Goal: Task Accomplishment & Management: Manage account settings

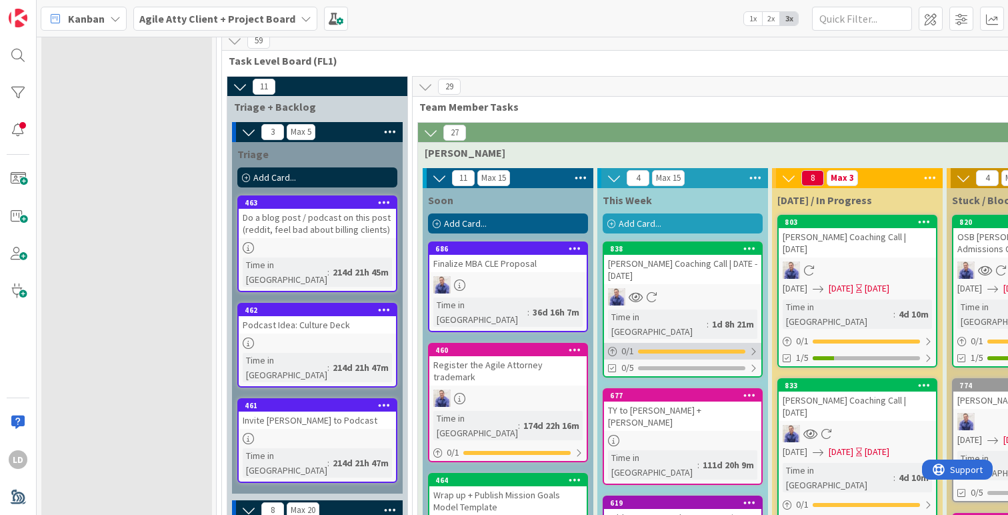
scroll to position [1427, 0]
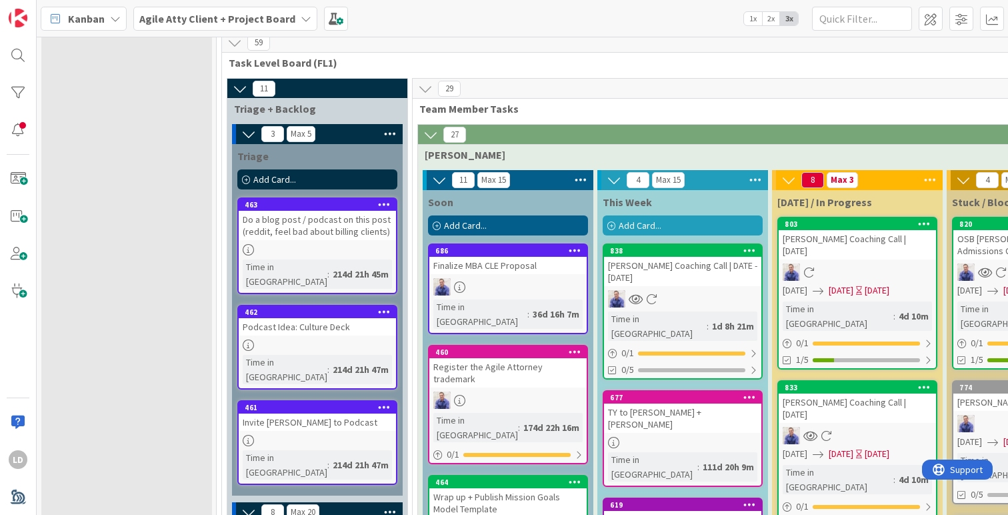
click at [654, 257] on div "[PERSON_NAME] Coaching Call | DATE - [DATE]" at bounding box center [682, 271] width 157 height 29
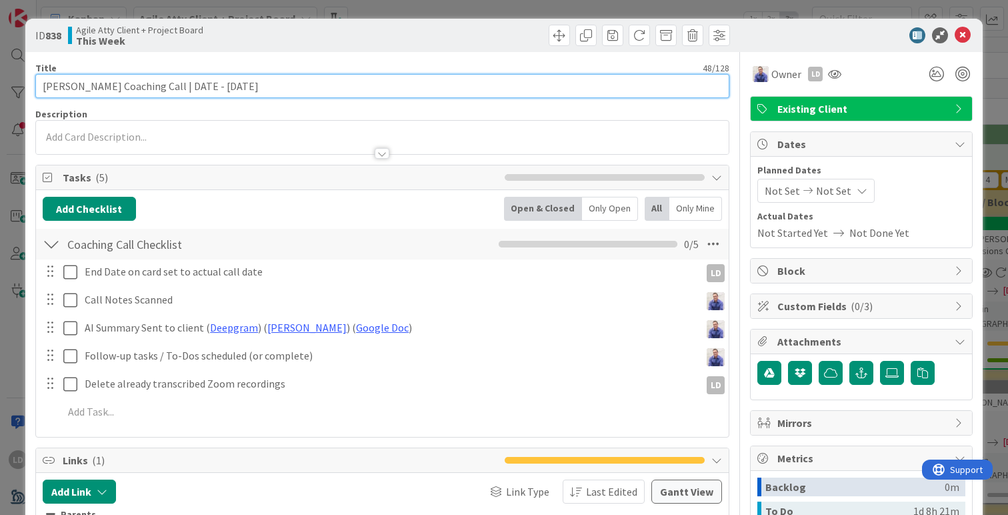
click at [243, 88] on input "[PERSON_NAME] Coaching Call | DATE - [DATE]" at bounding box center [382, 86] width 694 height 24
type input "[PERSON_NAME] Coaching Call | DATE - [DATE]"
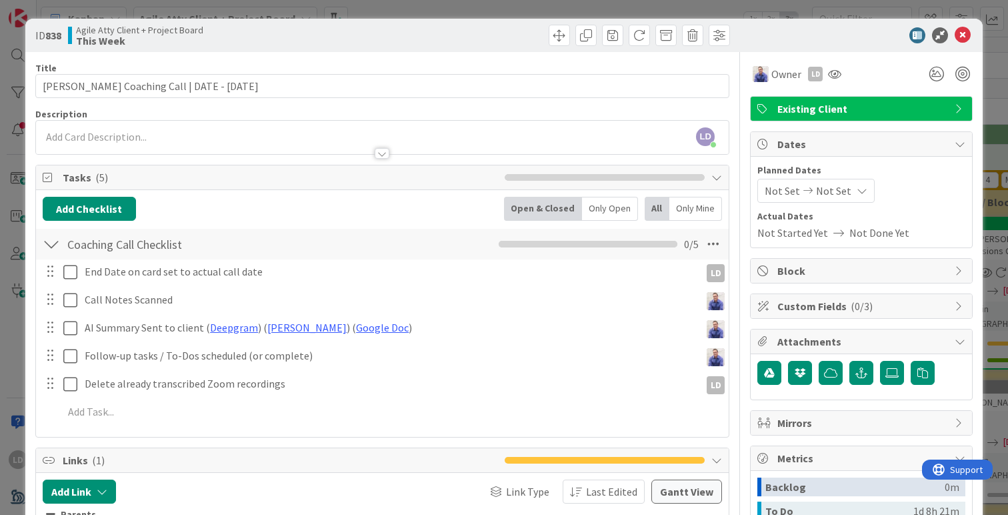
click at [792, 191] on span "Not Set" at bounding box center [782, 191] width 35 height 16
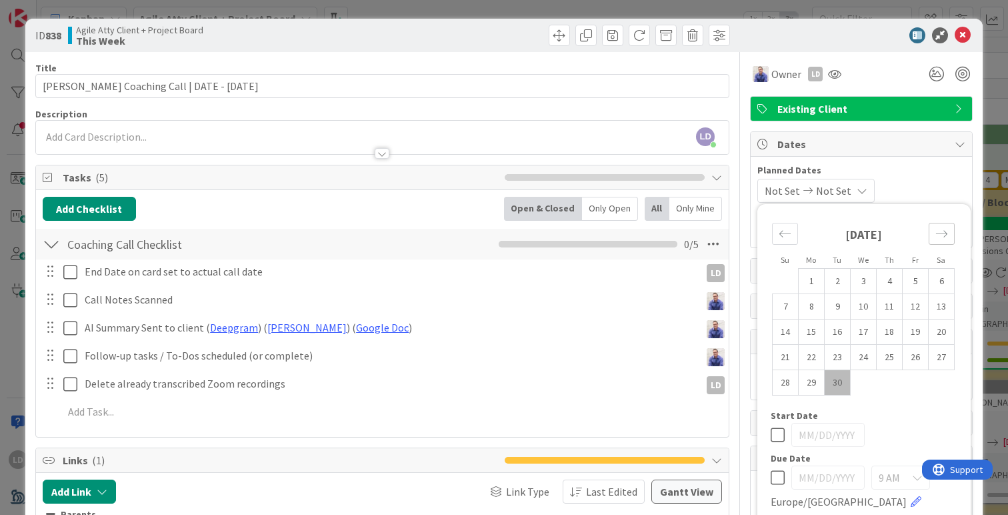
click at [938, 240] on div "Move forward to switch to the next month." at bounding box center [942, 234] width 26 height 22
click at [856, 275] on td "1" at bounding box center [864, 281] width 26 height 25
type input "[DATE]"
click at [856, 275] on td "1" at bounding box center [864, 281] width 26 height 25
type input "[DATE]"
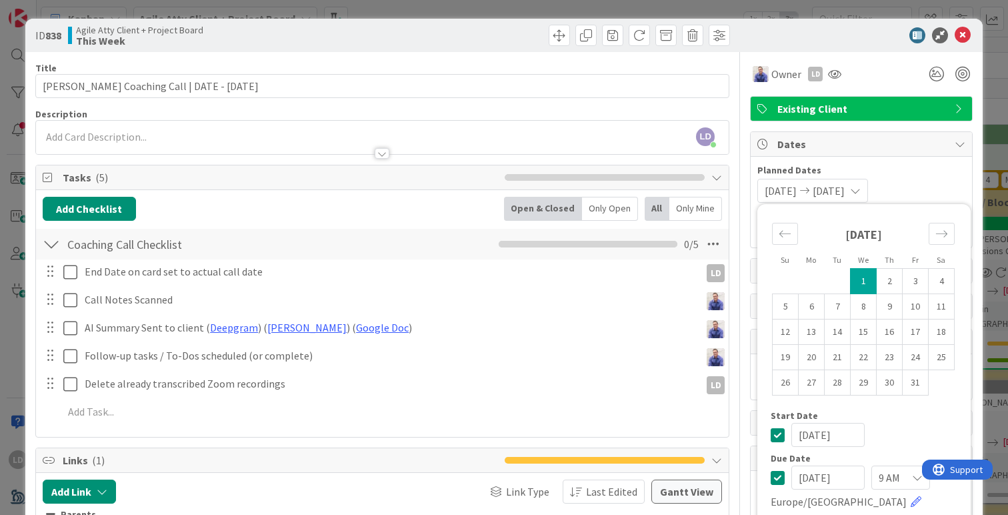
click at [61, 277] on div at bounding box center [60, 271] width 37 height 23
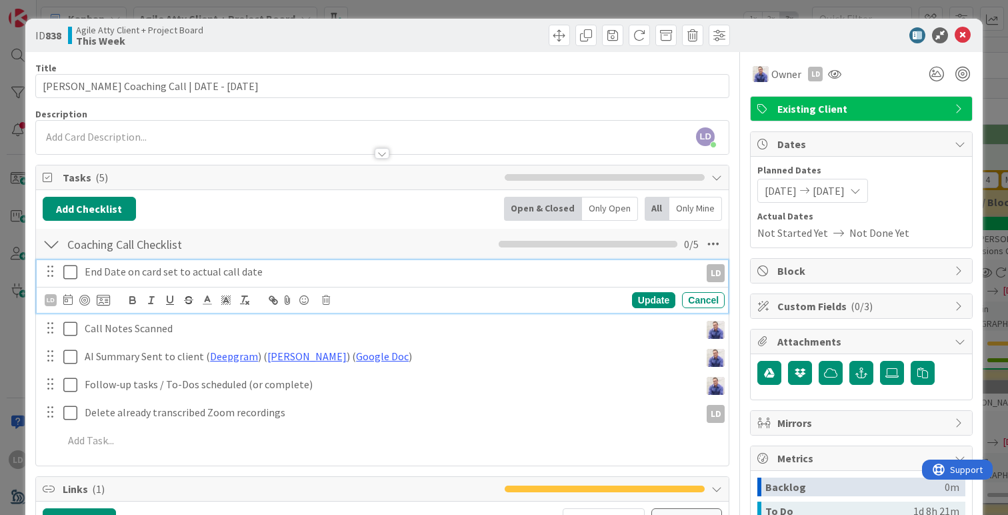
click at [69, 275] on icon at bounding box center [70, 272] width 14 height 16
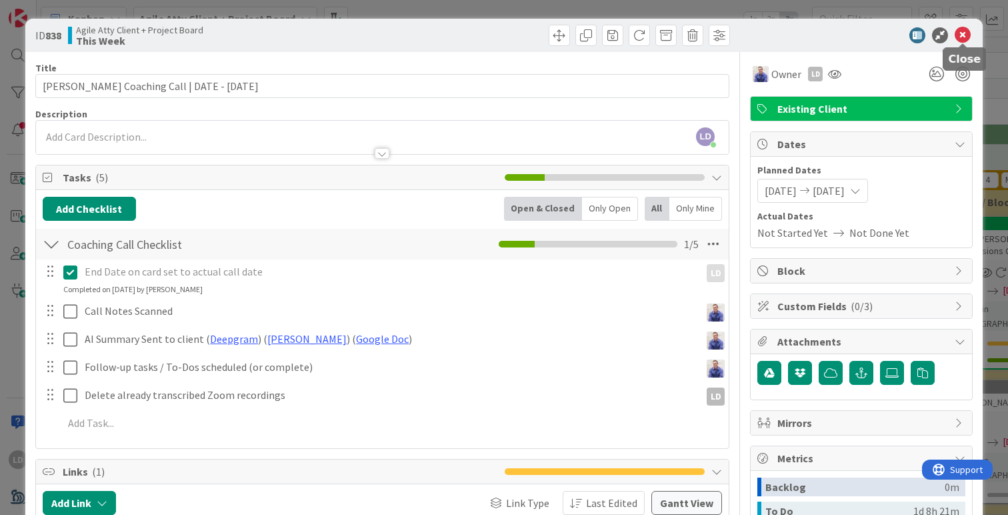
click at [963, 35] on icon at bounding box center [963, 35] width 16 height 16
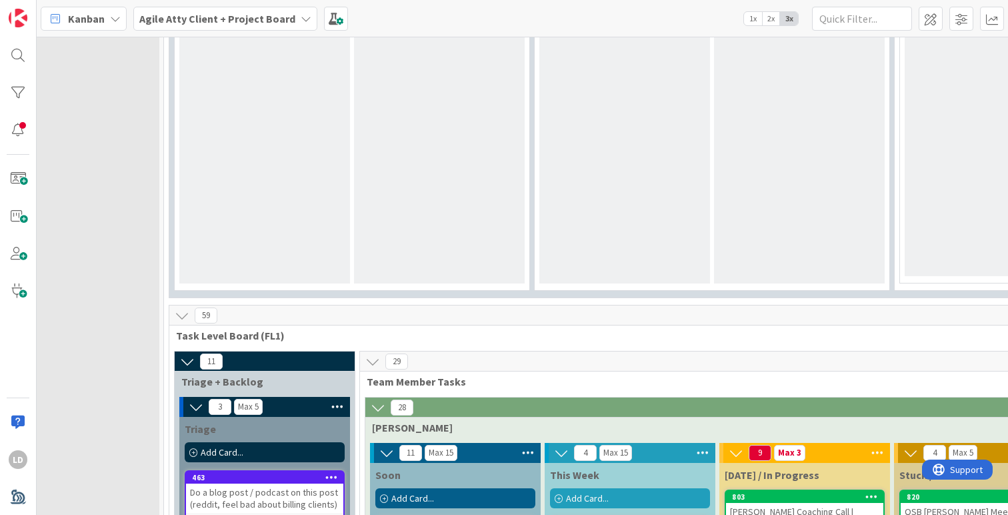
scroll to position [1128, 53]
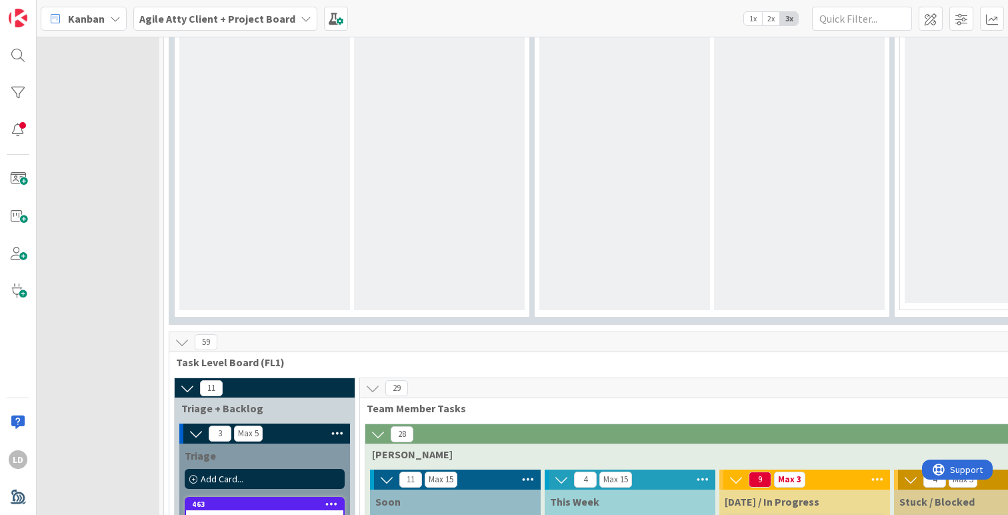
drag, startPoint x: 626, startPoint y: 389, endPoint x: 230, endPoint y: 3, distance: 552.3
